Goal: Transaction & Acquisition: Obtain resource

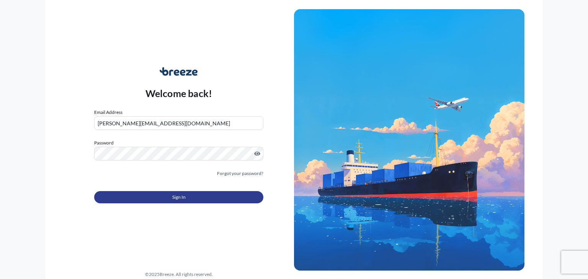
click at [219, 191] on button "Sign In" at bounding box center [178, 197] width 169 height 12
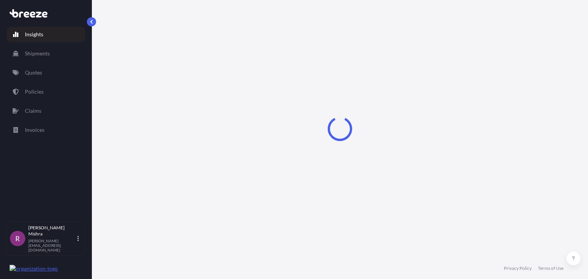
select select "2025"
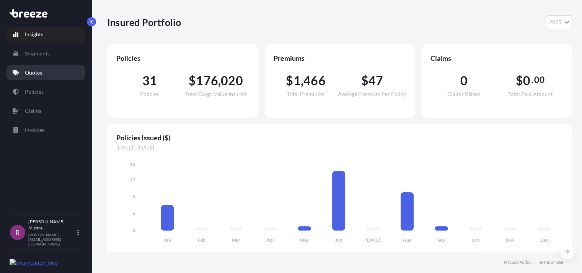
click at [55, 75] on link "Quotes" at bounding box center [46, 72] width 79 height 15
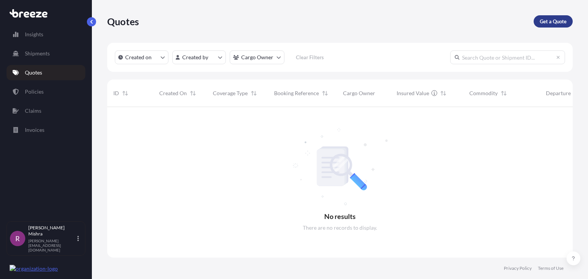
scroll to position [172, 459]
click at [551, 24] on p "Get a Quote" at bounding box center [553, 22] width 27 height 8
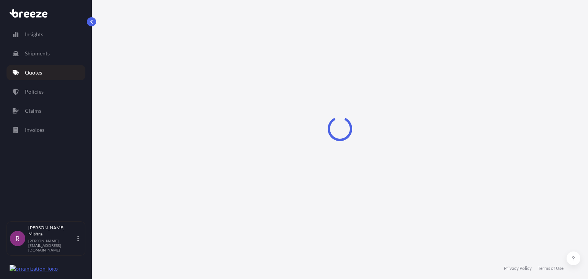
select select "Sea"
select select "1"
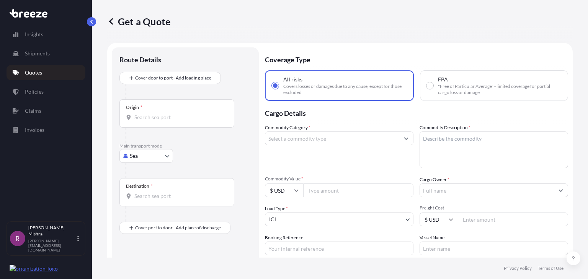
scroll to position [12, 0]
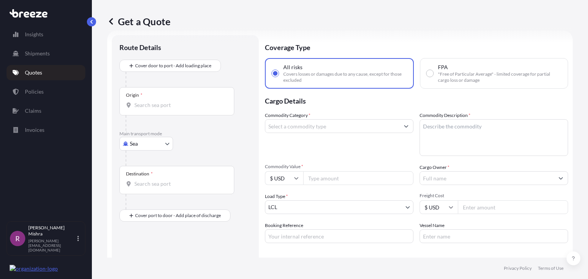
click at [428, 73] on input "FPA "Free of Particular Average" - limited coverage for partial cargo loss or d…" at bounding box center [429, 73] width 7 height 7
radio input "true"
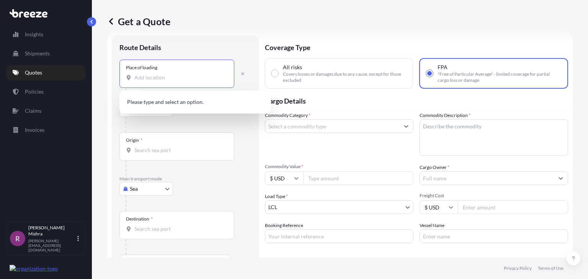
click at [143, 77] on input "Place of loading" at bounding box center [179, 78] width 90 height 8
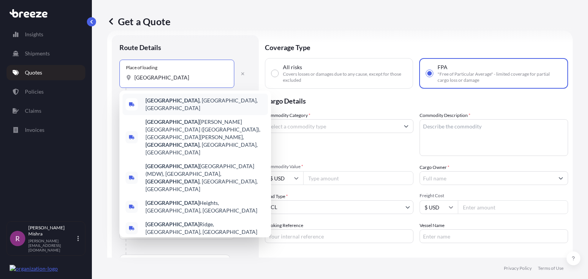
click at [191, 99] on div "[GEOGRAPHIC_DATA] , [GEOGRAPHIC_DATA], [GEOGRAPHIC_DATA]" at bounding box center [194, 104] width 145 height 21
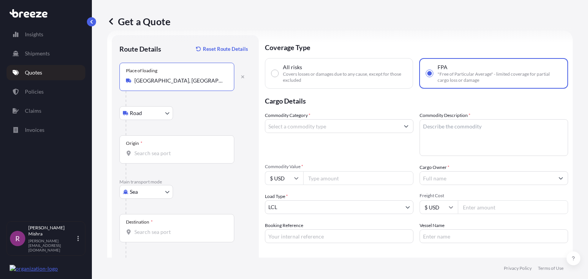
type input "[GEOGRAPHIC_DATA], [GEOGRAPHIC_DATA], [GEOGRAPHIC_DATA]"
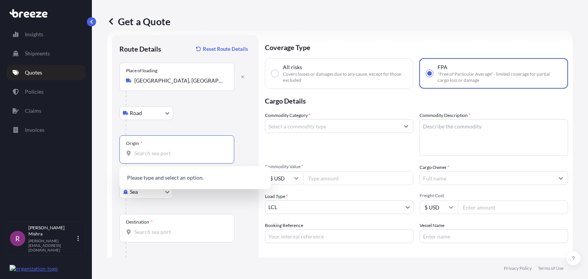
click at [147, 155] on input "Origin *" at bounding box center [179, 154] width 90 height 8
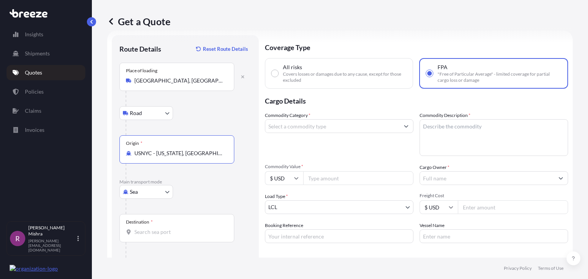
type input "USNYC - [US_STATE], [GEOGRAPHIC_DATA]"
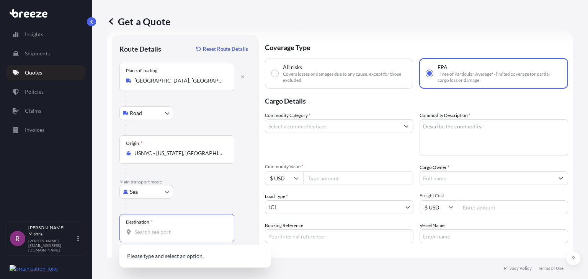
click at [156, 234] on input "Destination *" at bounding box center [179, 232] width 90 height 8
paste input "AQABA"
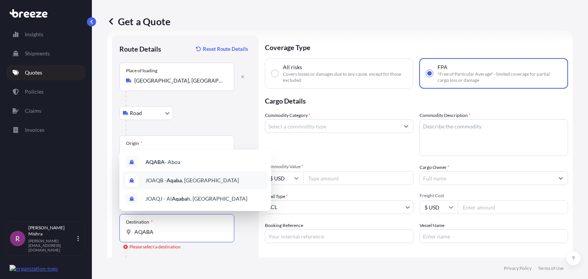
click at [211, 178] on div "JOAQB - Aqaba , [GEOGRAPHIC_DATA]" at bounding box center [194, 180] width 145 height 18
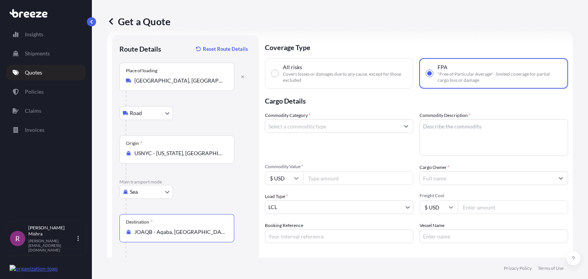
type input "JOAQB - Aqaba, [GEOGRAPHIC_DATA]"
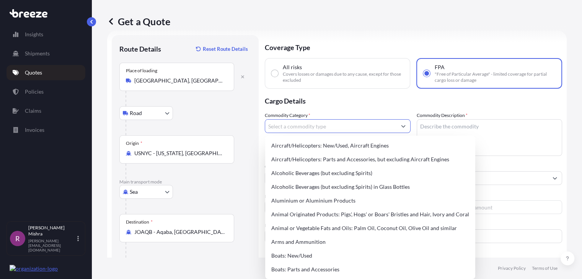
click at [349, 126] on input "Commodity Category *" at bounding box center [330, 126] width 131 height 14
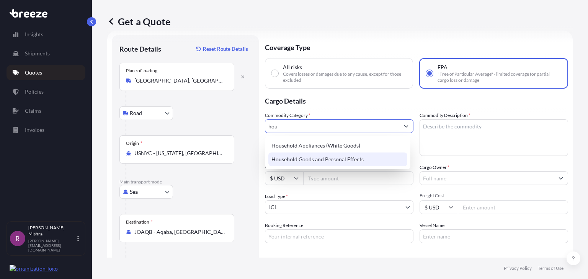
click at [346, 157] on div "Household Goods and Personal Effects" at bounding box center [337, 160] width 139 height 14
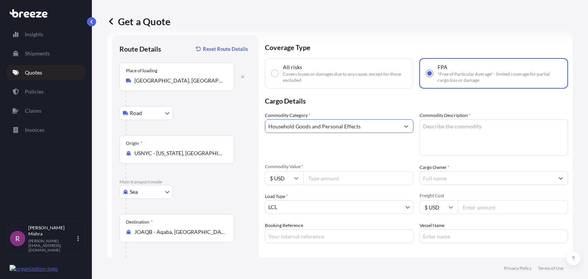
type input "Household Goods and Personal Effects"
click at [310, 178] on input "Commodity Value *" at bounding box center [358, 178] width 110 height 14
type input "13250"
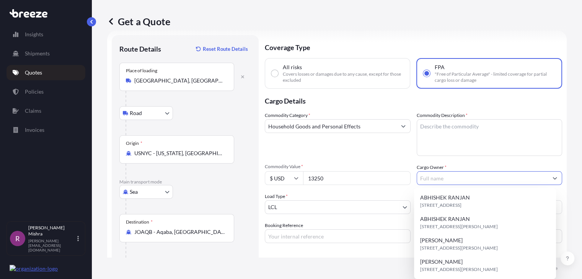
click at [431, 177] on input "Cargo Owner *" at bounding box center [482, 178] width 131 height 14
paste input "[PERSON_NAME]"
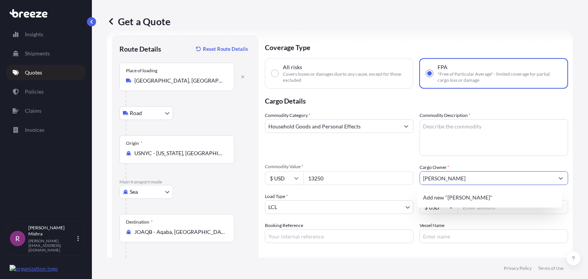
type input "[PERSON_NAME]"
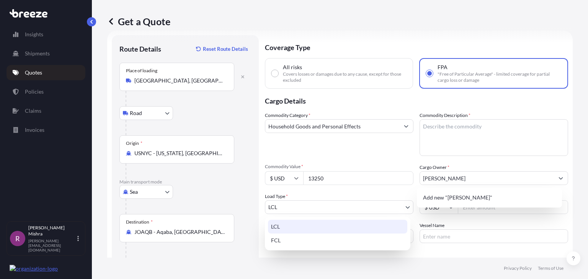
click at [313, 210] on body "15 options available. 0 options available. 1 option available. Insights Shipmen…" at bounding box center [294, 139] width 588 height 279
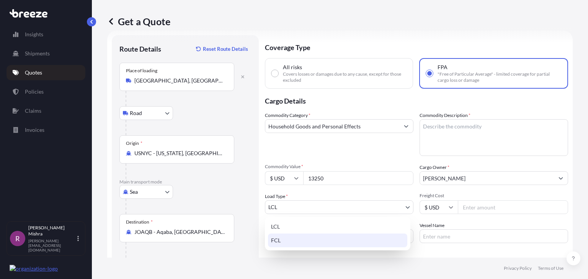
click at [311, 239] on div "FCL" at bounding box center [337, 241] width 139 height 14
select select "2"
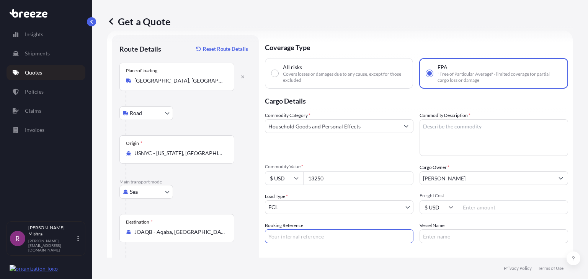
click at [308, 238] on input "Booking Reference" at bounding box center [339, 237] width 148 height 14
paste input "GIS008290-01"
type input "GIS008290-01"
click at [375, 254] on div "Special Conditions Hazardous Temperature Controlled Fragile Livestock Bulk Carg…" at bounding box center [416, 271] width 303 height 44
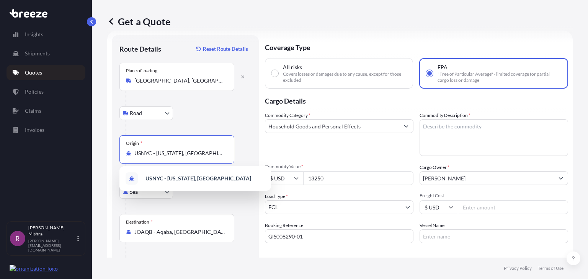
click at [197, 152] on input "USNYC - [US_STATE], [GEOGRAPHIC_DATA]" at bounding box center [179, 154] width 90 height 8
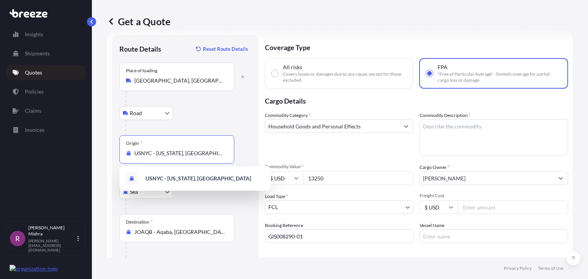
click at [197, 152] on input "USNYC - [US_STATE], [GEOGRAPHIC_DATA]" at bounding box center [179, 154] width 90 height 8
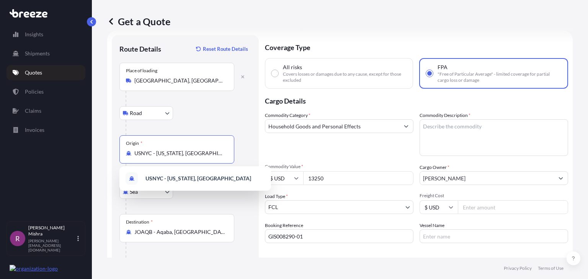
click at [197, 152] on input "USNYC - [US_STATE], [GEOGRAPHIC_DATA]" at bounding box center [179, 154] width 90 height 8
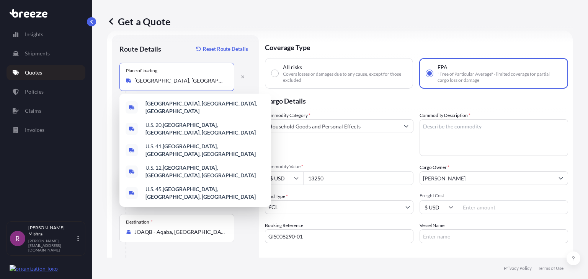
click at [180, 82] on input "[GEOGRAPHIC_DATA], [GEOGRAPHIC_DATA], [GEOGRAPHIC_DATA]" at bounding box center [179, 81] width 90 height 8
click at [322, 18] on div "Get a Quote" at bounding box center [339, 21] width 465 height 12
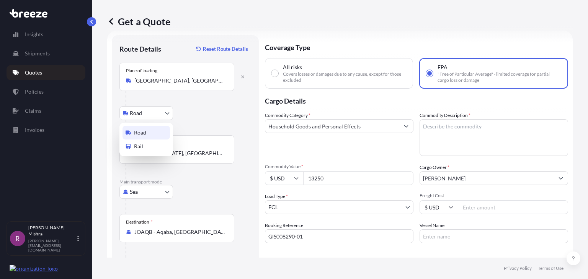
click at [156, 115] on body "Insights Shipments Quotes Policies Claims Invoices R [PERSON_NAME] [PERSON_NAME…" at bounding box center [294, 139] width 588 height 279
click at [142, 149] on span "Rail" at bounding box center [138, 147] width 9 height 8
select select "Rail"
click at [176, 85] on div "Place of loading [GEOGRAPHIC_DATA], [GEOGRAPHIC_DATA], [GEOGRAPHIC_DATA]" at bounding box center [176, 77] width 115 height 28
click at [176, 85] on input "[GEOGRAPHIC_DATA], [GEOGRAPHIC_DATA], [GEOGRAPHIC_DATA]" at bounding box center [179, 81] width 90 height 8
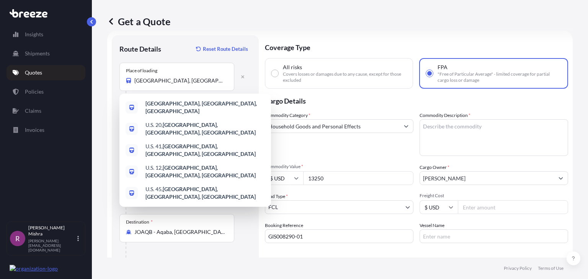
click at [303, 22] on div "Get a Quote" at bounding box center [339, 21] width 465 height 12
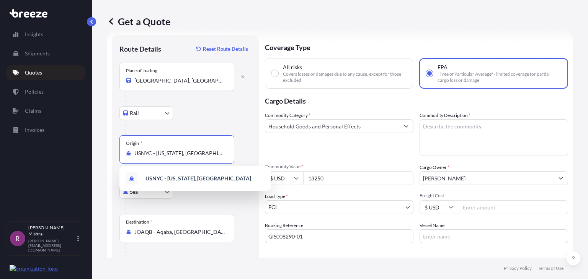
click at [167, 151] on input "USNYC - [US_STATE], [GEOGRAPHIC_DATA]" at bounding box center [179, 154] width 90 height 8
click at [212, 150] on input "USNYC - [US_STATE], [GEOGRAPHIC_DATA]" at bounding box center [179, 154] width 90 height 8
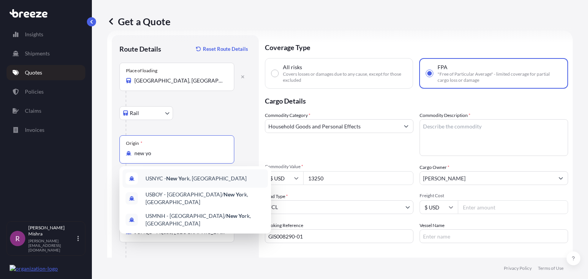
click at [192, 179] on span "USNYC - New Yo rk, [GEOGRAPHIC_DATA]" at bounding box center [195, 179] width 101 height 8
type input "USNYC - [US_STATE], [GEOGRAPHIC_DATA]"
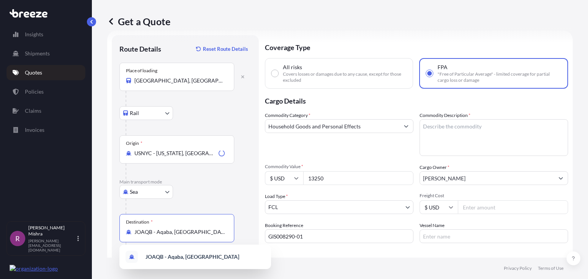
click at [188, 233] on input "JOAQB - Aqaba, [GEOGRAPHIC_DATA]" at bounding box center [179, 232] width 90 height 8
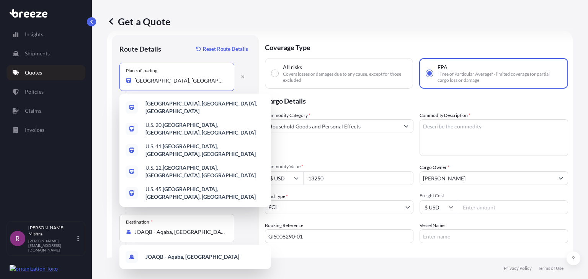
click at [173, 83] on input "[GEOGRAPHIC_DATA], [GEOGRAPHIC_DATA], [GEOGRAPHIC_DATA]" at bounding box center [179, 81] width 90 height 8
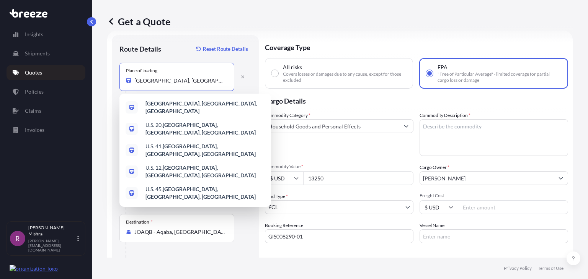
click at [173, 83] on input "[GEOGRAPHIC_DATA], [GEOGRAPHIC_DATA], [GEOGRAPHIC_DATA]" at bounding box center [179, 81] width 90 height 8
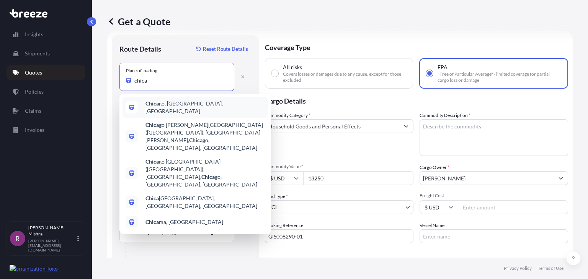
click at [188, 101] on div "Chica go, [GEOGRAPHIC_DATA], [GEOGRAPHIC_DATA]" at bounding box center [194, 107] width 145 height 21
type input "[GEOGRAPHIC_DATA], [GEOGRAPHIC_DATA], [GEOGRAPHIC_DATA]"
select select "Road"
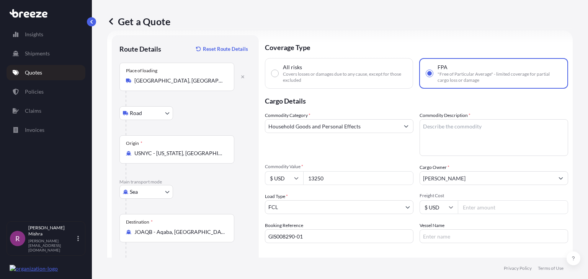
click at [209, 122] on div at bounding box center [189, 127] width 126 height 15
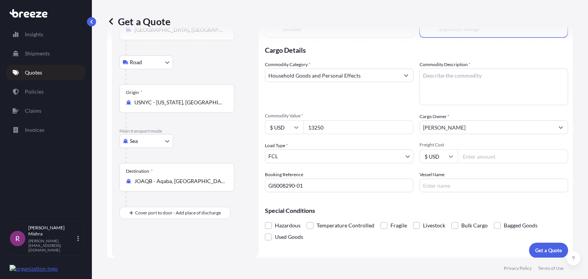
scroll to position [66, 0]
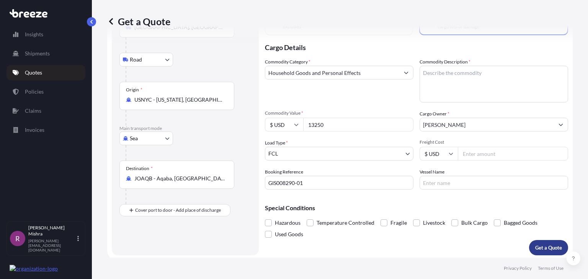
click at [539, 249] on p "Get a Quote" at bounding box center [548, 248] width 27 height 8
click at [454, 83] on textarea "Commodity Description *" at bounding box center [493, 84] width 148 height 37
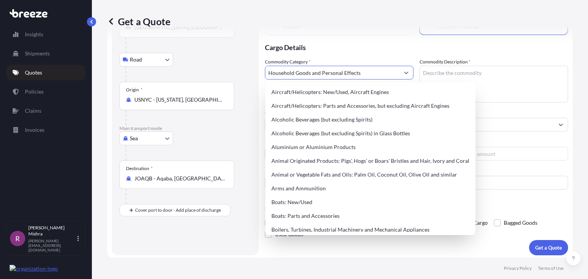
drag, startPoint x: 358, startPoint y: 73, endPoint x: 253, endPoint y: 85, distance: 105.4
click at [253, 85] on form "Route Details Reset Route Details Place of loading [GEOGRAPHIC_DATA], [GEOGRAPH…" at bounding box center [339, 118] width 465 height 283
click at [458, 70] on textarea "Commodity Description *" at bounding box center [493, 84] width 148 height 37
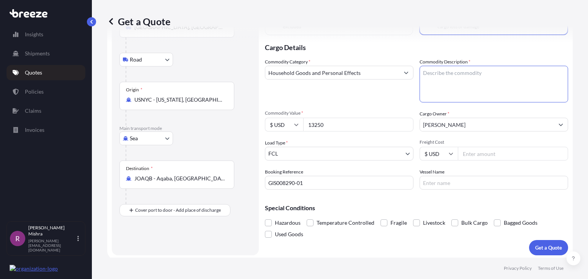
paste textarea "Household Goods and Personal Effects"
type textarea "Household Goods and Personal Effects"
click at [535, 246] on p "Get a Quote" at bounding box center [548, 248] width 27 height 8
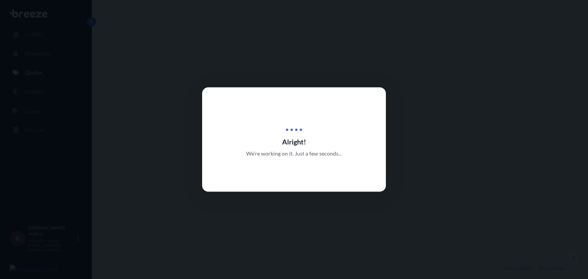
select select "Road"
select select "Sea"
select select "2"
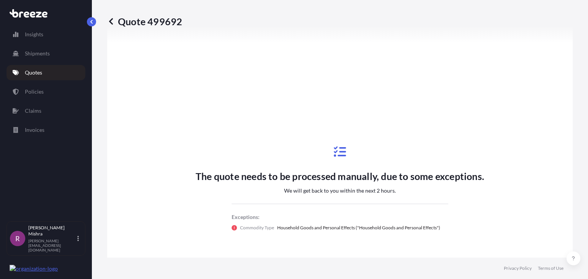
scroll to position [355, 0]
